Goal: Information Seeking & Learning: Learn about a topic

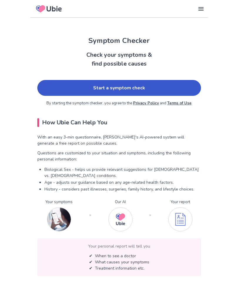
click at [63, 214] on img at bounding box center [59, 219] width 24 height 24
click at [153, 87] on link "Start a symptom check" at bounding box center [119, 88] width 164 height 16
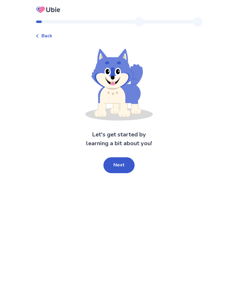
click at [121, 164] on button "Next" at bounding box center [118, 165] width 31 height 16
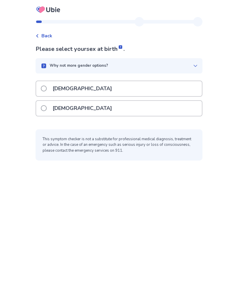
click at [47, 110] on span at bounding box center [44, 108] width 6 height 6
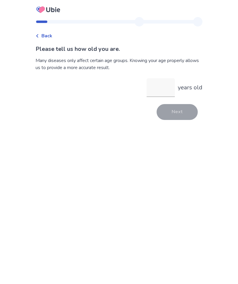
click at [158, 88] on input "years old" at bounding box center [161, 87] width 28 height 19
type input "**"
click at [176, 111] on button "Next" at bounding box center [177, 112] width 41 height 16
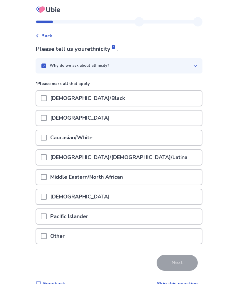
click at [47, 140] on span at bounding box center [44, 138] width 6 height 6
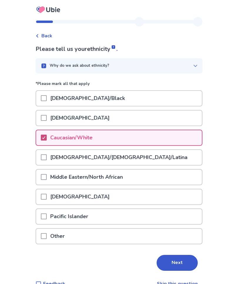
click at [178, 267] on button "Next" at bounding box center [177, 263] width 41 height 16
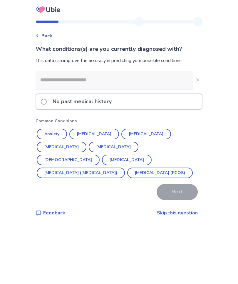
click at [46, 103] on span at bounding box center [44, 102] width 6 height 6
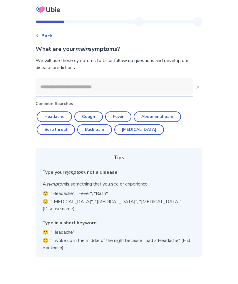
click at [138, 130] on button "Diarrhea" at bounding box center [139, 129] width 50 height 11
type input "********"
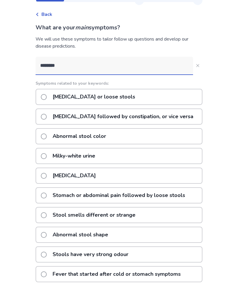
scroll to position [29, 0]
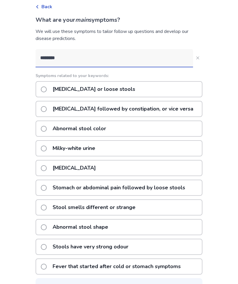
click at [52, 192] on label "Stomach or abdominal pain followed by loose stools" at bounding box center [115, 187] width 148 height 15
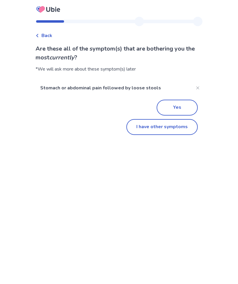
click at [163, 132] on button "I have other symptoms" at bounding box center [161, 127] width 71 height 16
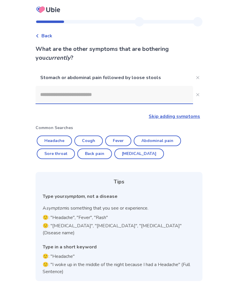
scroll to position [20, 0]
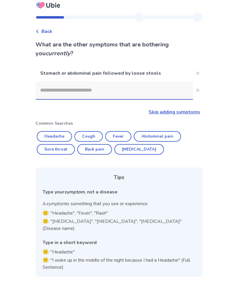
click at [132, 144] on button "Diarrhea" at bounding box center [139, 149] width 50 height 11
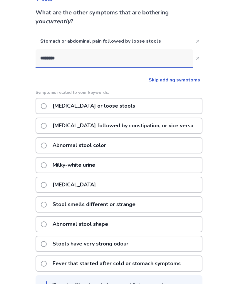
scroll to position [33, 0]
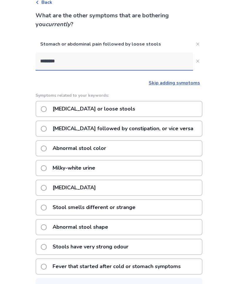
click at [82, 64] on input "********" at bounding box center [114, 61] width 157 height 18
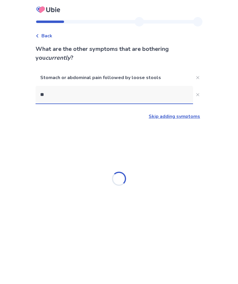
type input "*"
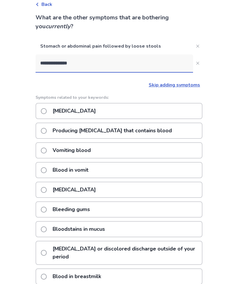
scroll to position [20, 0]
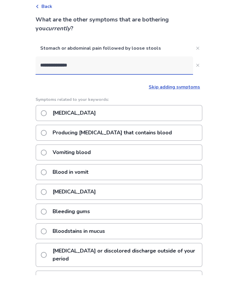
type input "**********"
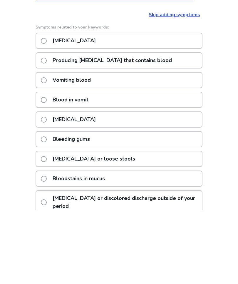
scroll to position [28, 0]
click at [51, 185] on label "Blood in stool" at bounding box center [70, 192] width 58 height 15
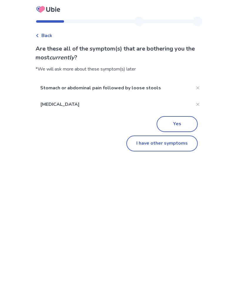
click at [172, 122] on button "Yes" at bounding box center [177, 124] width 41 height 16
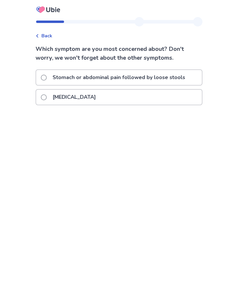
click at [51, 98] on label "Blood in stool" at bounding box center [70, 97] width 58 height 15
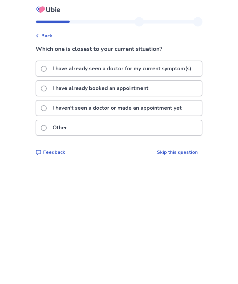
click at [42, 111] on div "I haven't seen a doctor or made an appointment yet" at bounding box center [119, 107] width 166 height 15
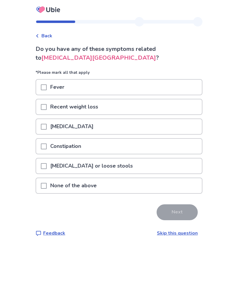
click at [47, 166] on span at bounding box center [44, 166] width 6 height 6
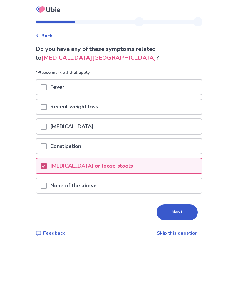
click at [178, 214] on button "Next" at bounding box center [177, 212] width 41 height 16
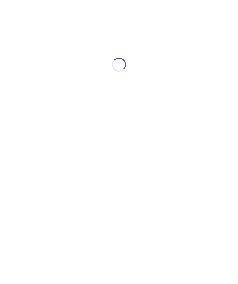
select select "*"
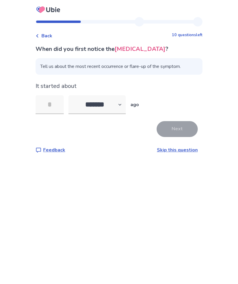
click at [62, 106] on input "tel" at bounding box center [50, 104] width 28 height 19
type input "*"
click at [176, 126] on button "Next" at bounding box center [177, 129] width 41 height 16
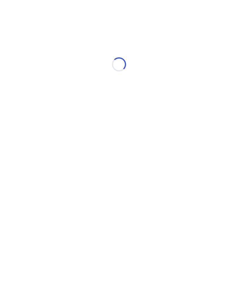
select select "*"
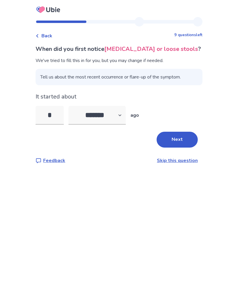
click at [173, 138] on button "Next" at bounding box center [177, 140] width 41 height 16
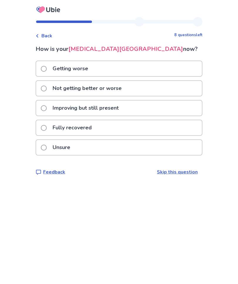
click at [50, 70] on label "Getting worse" at bounding box center [66, 68] width 51 height 15
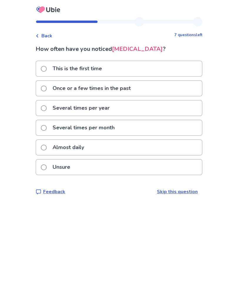
click at [47, 70] on span at bounding box center [44, 69] width 6 height 6
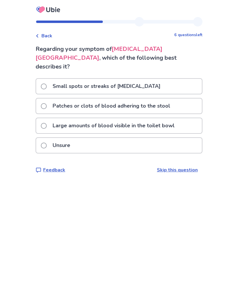
click at [46, 123] on span at bounding box center [44, 126] width 6 height 6
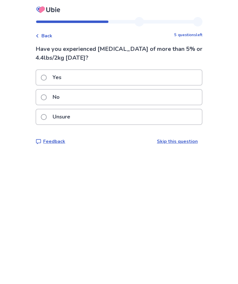
click at [45, 102] on label "No" at bounding box center [52, 97] width 22 height 15
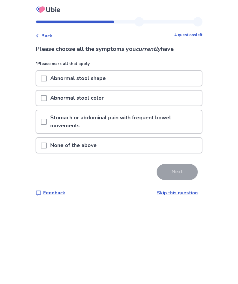
click at [47, 123] on span at bounding box center [44, 122] width 6 height 6
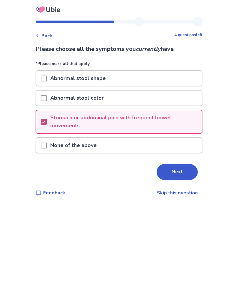
click at [175, 172] on button "Next" at bounding box center [177, 172] width 41 height 16
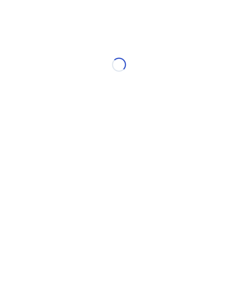
select select "*"
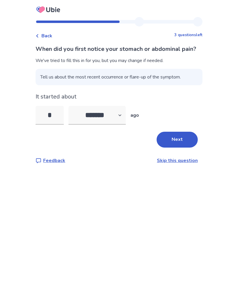
click at [176, 147] on button "Next" at bounding box center [177, 140] width 41 height 16
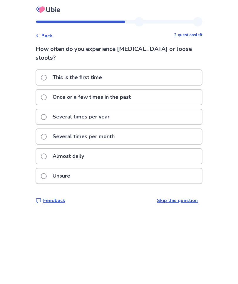
click at [47, 75] on span at bounding box center [44, 78] width 6 height 6
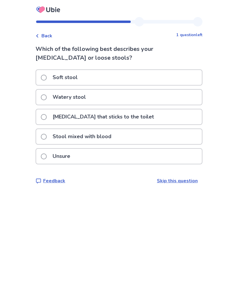
click at [41, 98] on div "Watery stool" at bounding box center [119, 97] width 166 height 15
click at [47, 137] on span at bounding box center [44, 137] width 6 height 6
click at [51, 100] on label "Watery stool" at bounding box center [65, 97] width 48 height 15
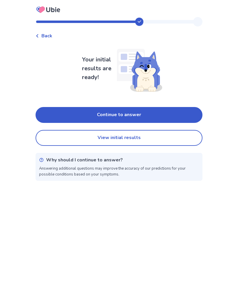
click at [135, 112] on button "Continue to answer" at bounding box center [119, 115] width 167 height 16
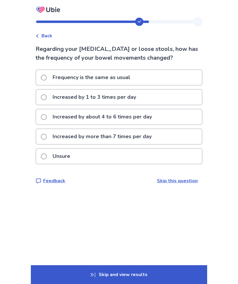
click at [47, 135] on span at bounding box center [44, 137] width 6 height 6
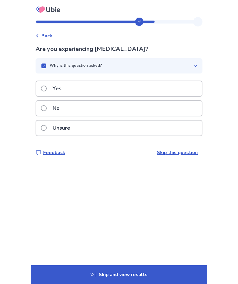
click at [47, 129] on span at bounding box center [44, 128] width 6 height 6
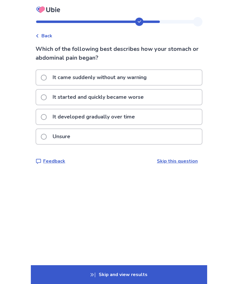
click at [47, 98] on span at bounding box center [44, 97] width 6 height 6
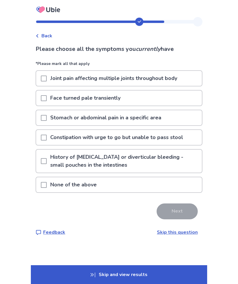
click at [47, 160] on span at bounding box center [44, 161] width 6 height 6
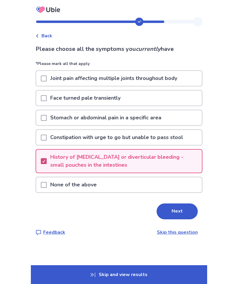
click at [176, 214] on button "Next" at bounding box center [177, 211] width 41 height 16
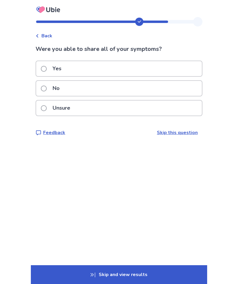
click at [45, 92] on label "No" at bounding box center [52, 88] width 22 height 15
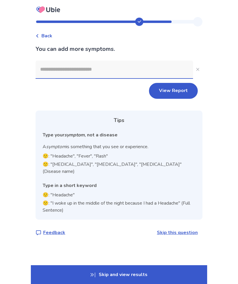
click at [97, 70] on input at bounding box center [114, 70] width 157 height 18
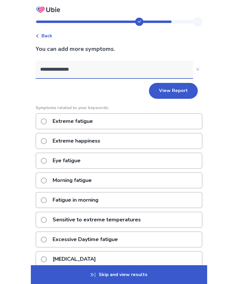
type input "**********"
click at [46, 123] on span at bounding box center [44, 121] width 6 height 6
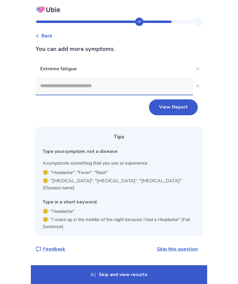
click at [173, 106] on button "View Report" at bounding box center [173, 107] width 49 height 16
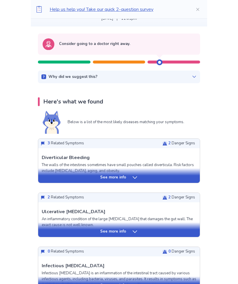
scroll to position [48, 0]
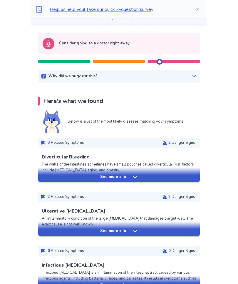
click at [145, 283] on div "See more info" at bounding box center [119, 285] width 162 height 6
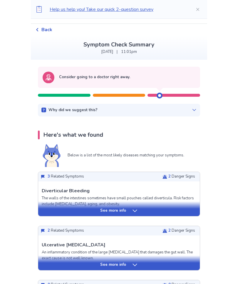
scroll to position [0, 0]
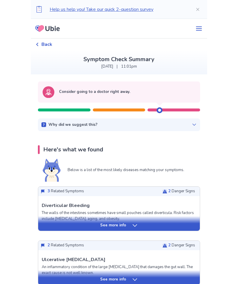
click at [187, 125] on div "Why did we suggest this?" at bounding box center [118, 125] width 155 height 6
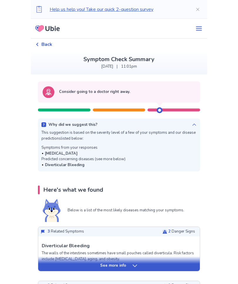
click at [140, 266] on div "See more info" at bounding box center [119, 266] width 162 height 6
